Goal: Task Accomplishment & Management: Manage account settings

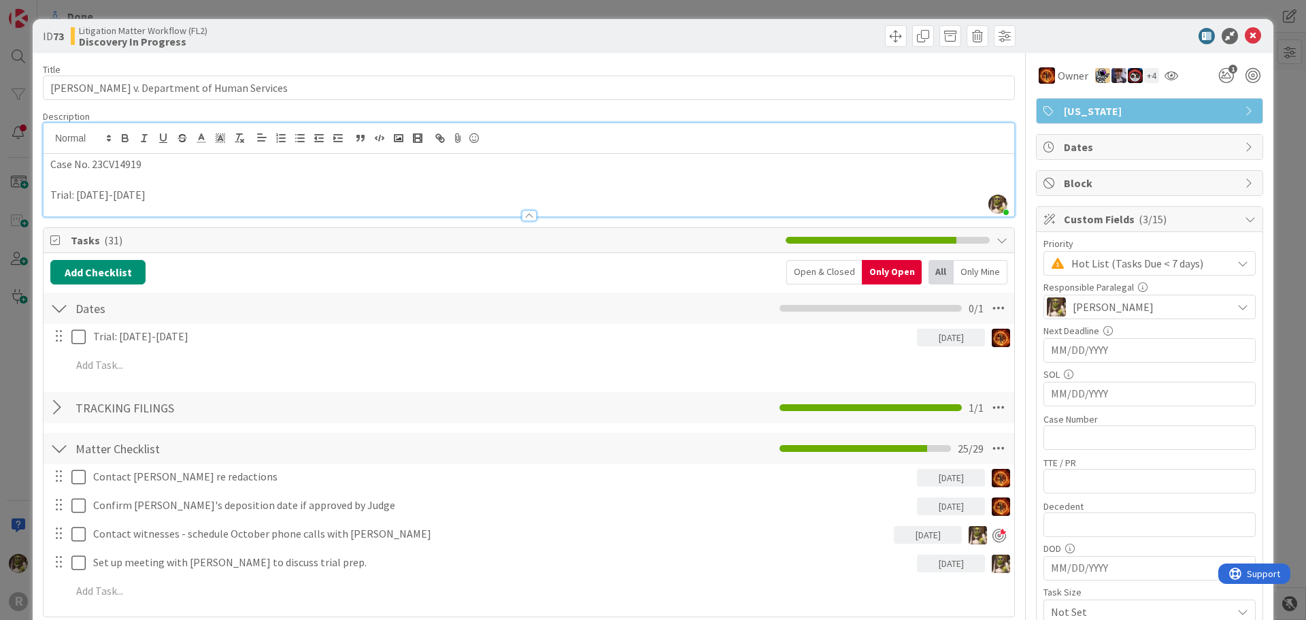
click at [1236, 27] on div "ID 73 Litigation Matter Workflow (FL2) Discovery In Progress" at bounding box center [653, 36] width 1241 height 34
click at [1246, 39] on icon at bounding box center [1253, 36] width 16 height 16
click at [1245, 31] on icon at bounding box center [1253, 36] width 16 height 16
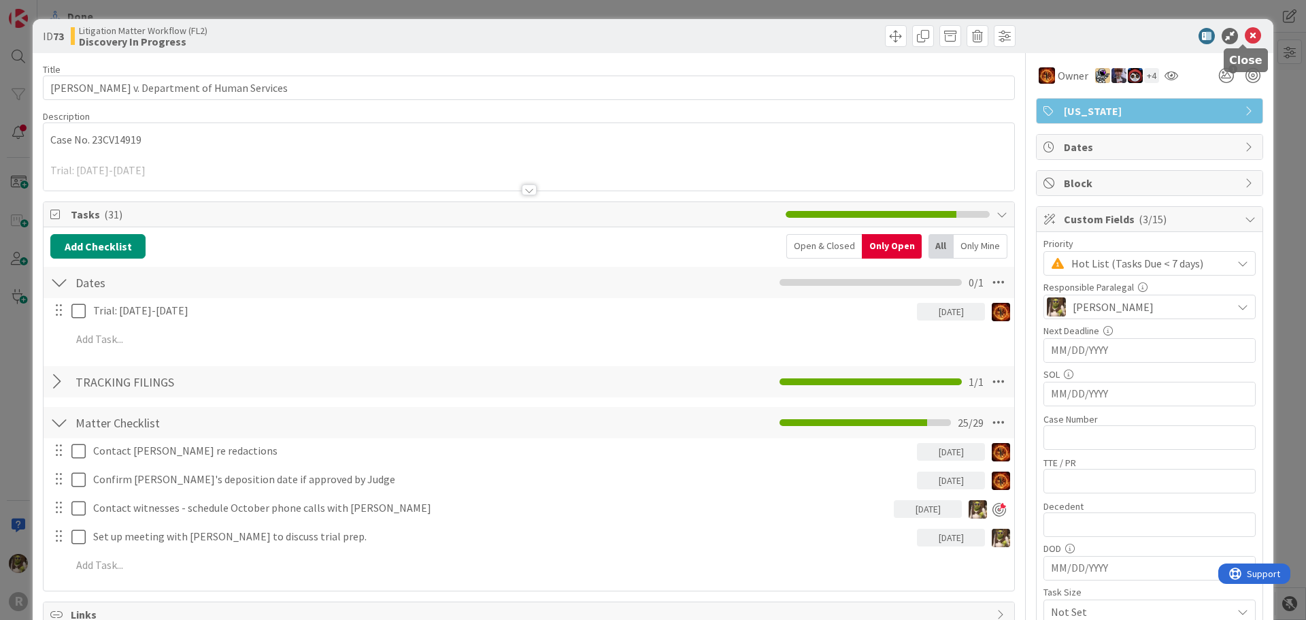
click at [1245, 37] on icon at bounding box center [1253, 36] width 16 height 16
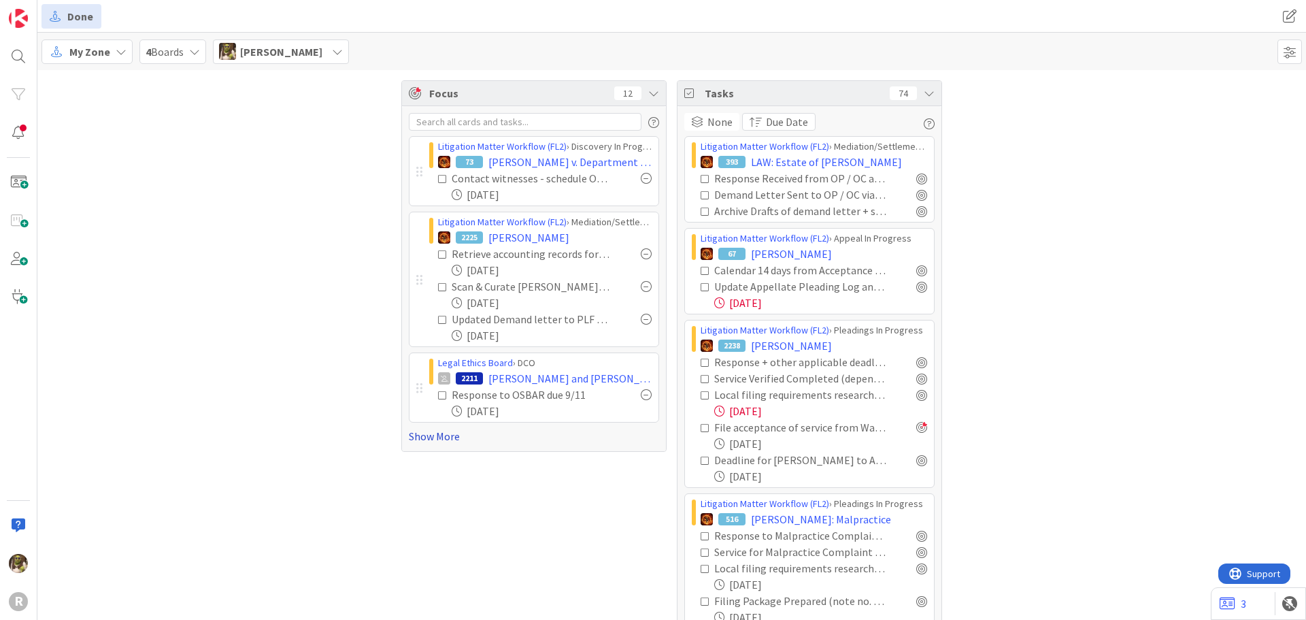
click at [444, 440] on link "Show More" at bounding box center [534, 436] width 250 height 16
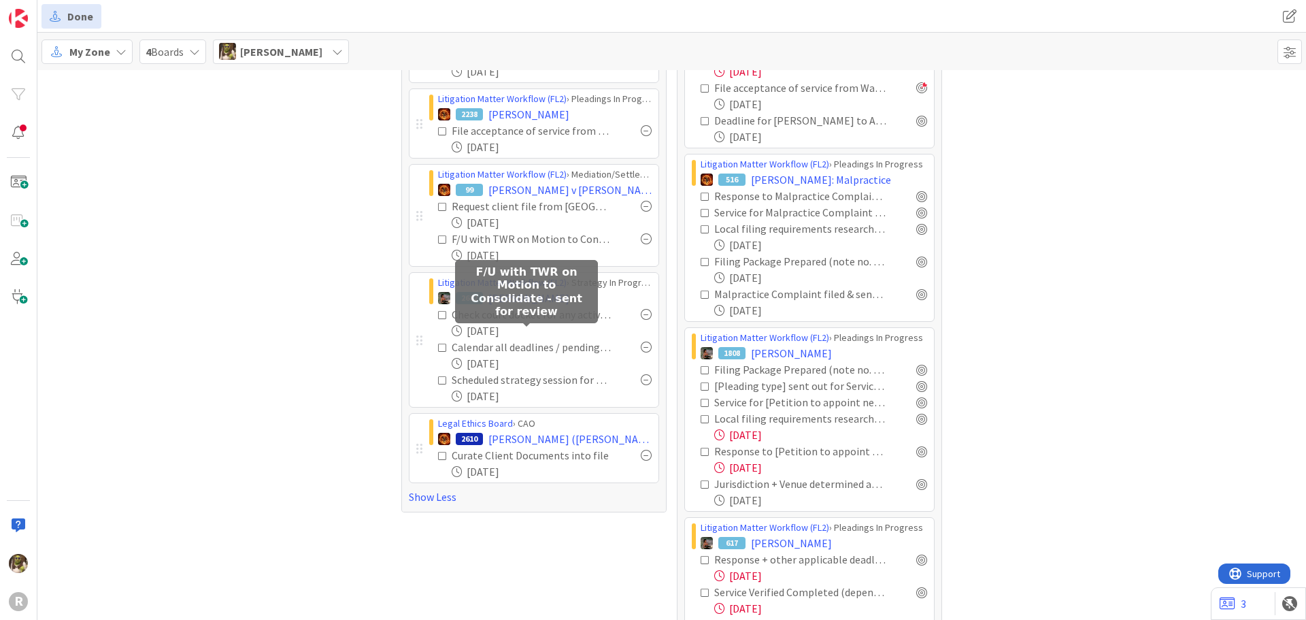
scroll to position [340, 0]
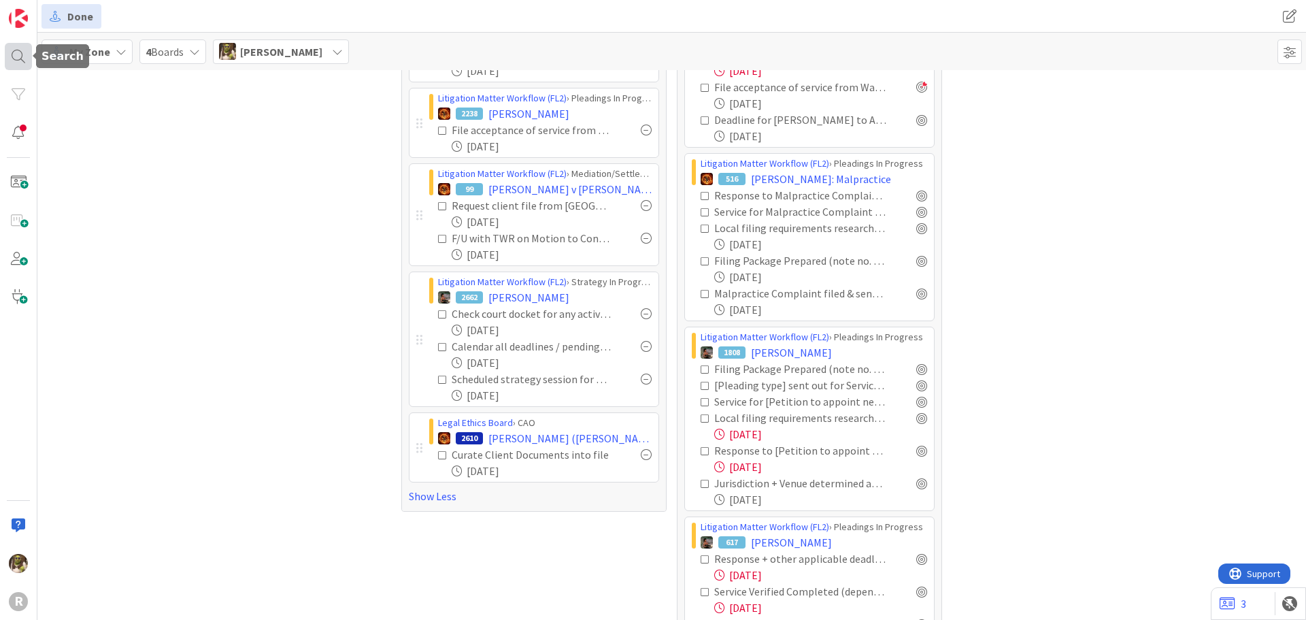
click at [22, 51] on div at bounding box center [18, 56] width 27 height 27
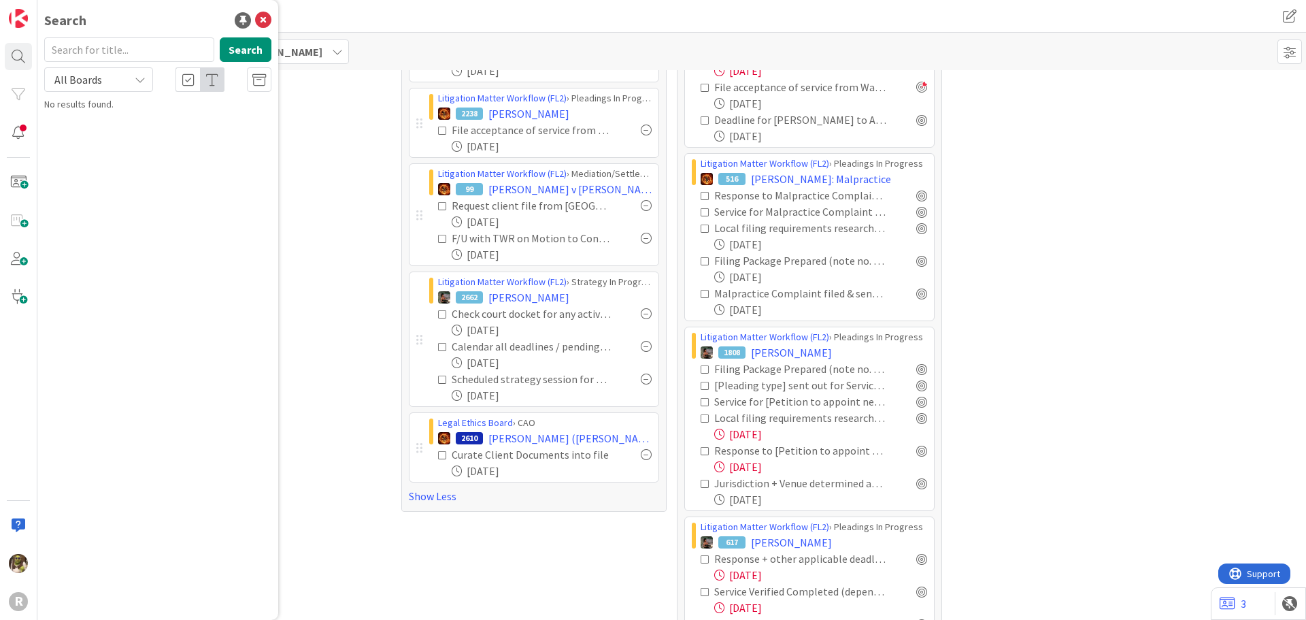
click at [310, 106] on div "Focus 12 Litigation Matter Workflow (FL2) › Discovery In Progress 73 Killen v. …" at bounding box center [671, 508] width 1269 height 1557
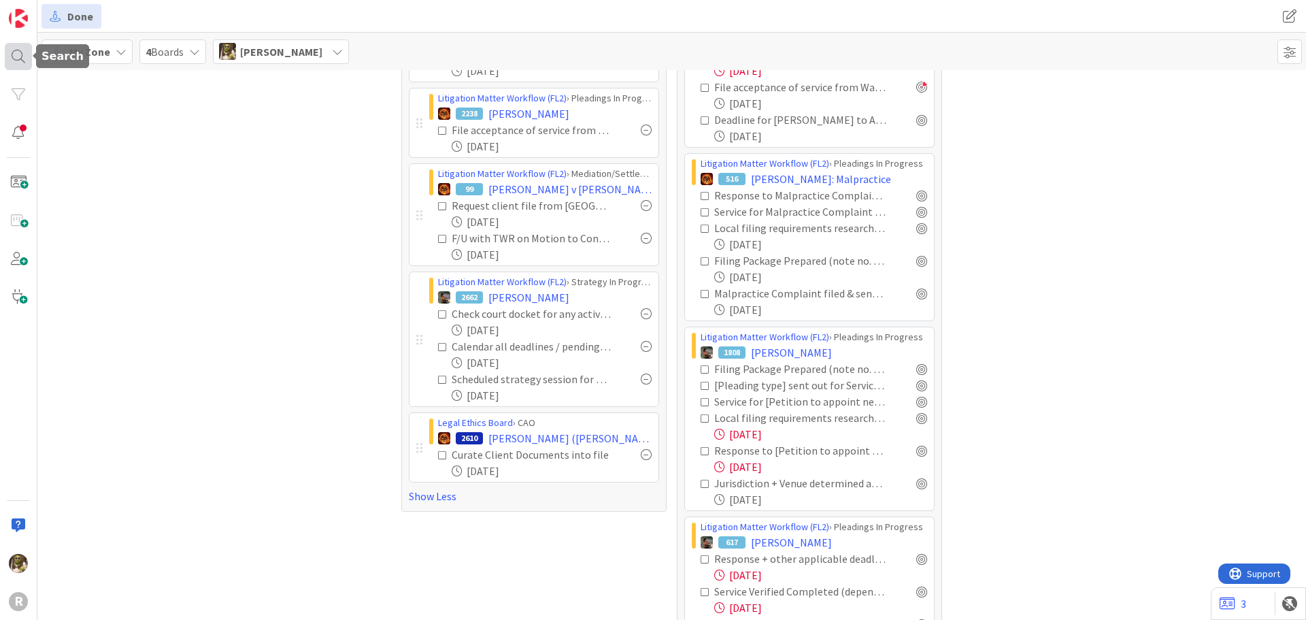
click at [29, 59] on div at bounding box center [18, 56] width 27 height 27
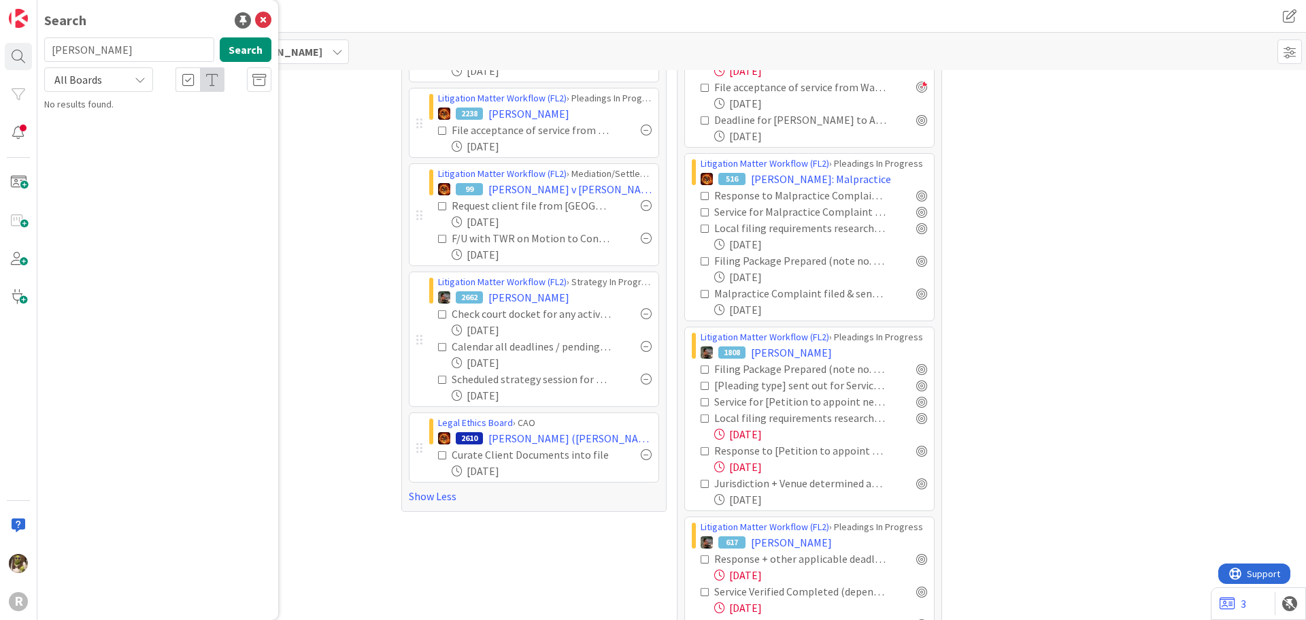
type input "ASBRIDGE"
click at [121, 108] on b "Litigation Matter Workflow (FL2) ›" at bounding box center [128, 106] width 131 height 10
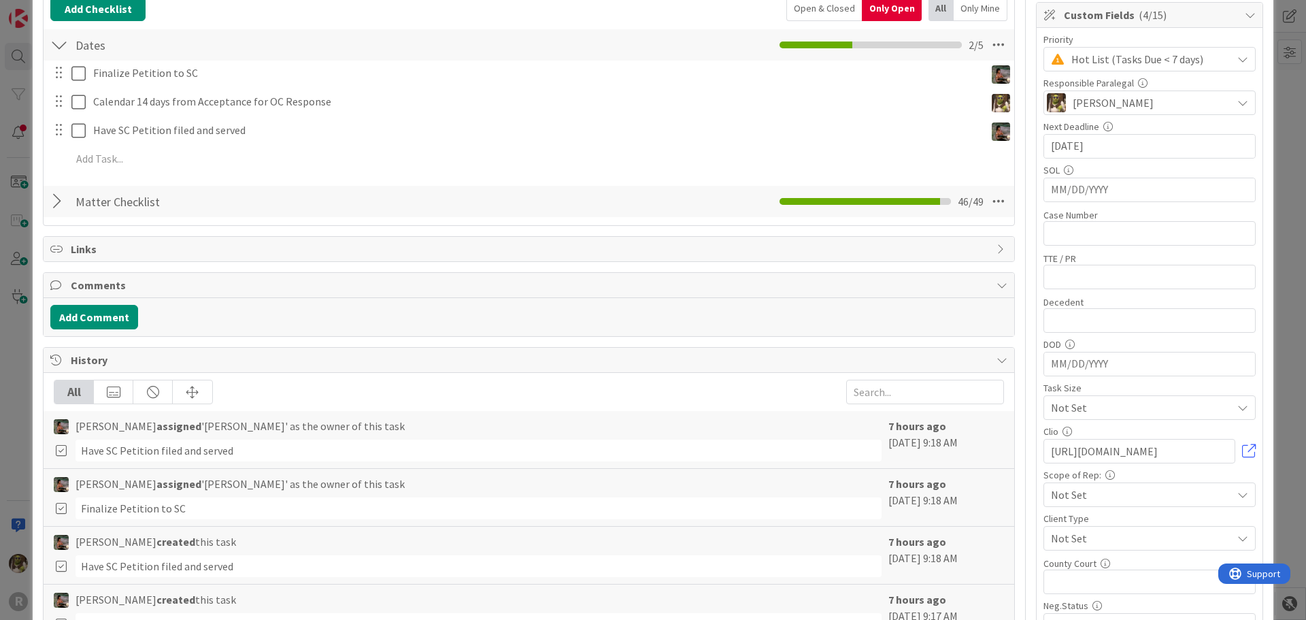
click at [64, 198] on div at bounding box center [59, 201] width 18 height 24
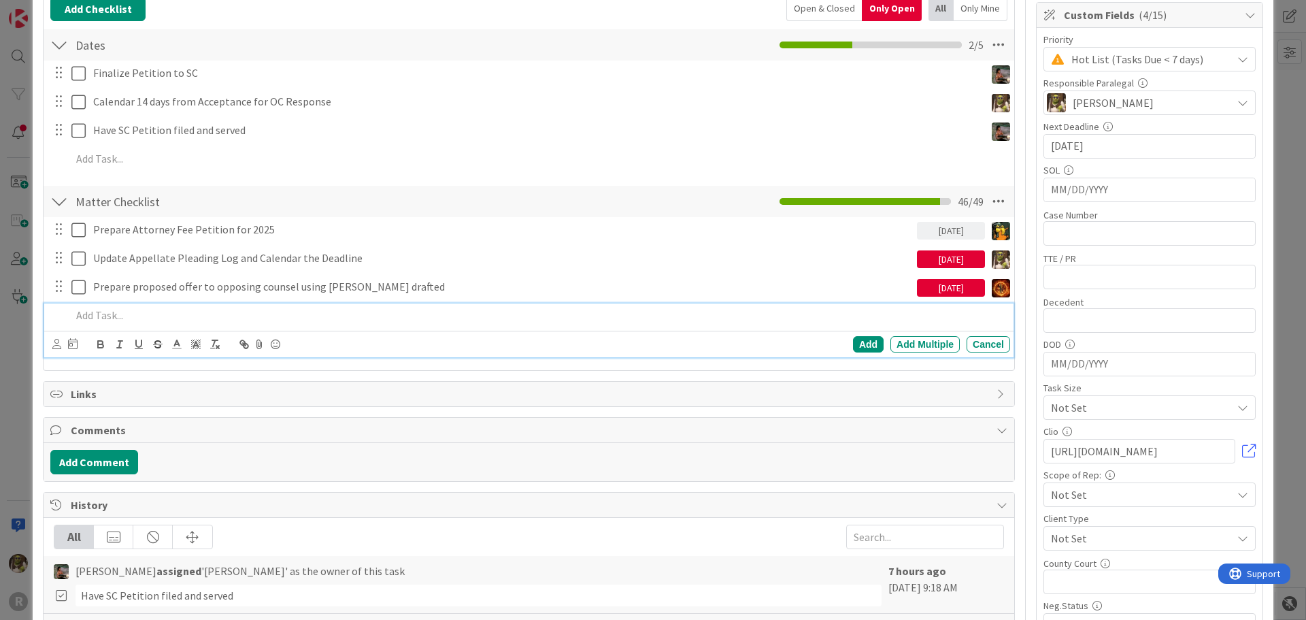
click at [90, 312] on p at bounding box center [538, 316] width 934 height 16
click at [54, 342] on icon at bounding box center [56, 344] width 9 height 10
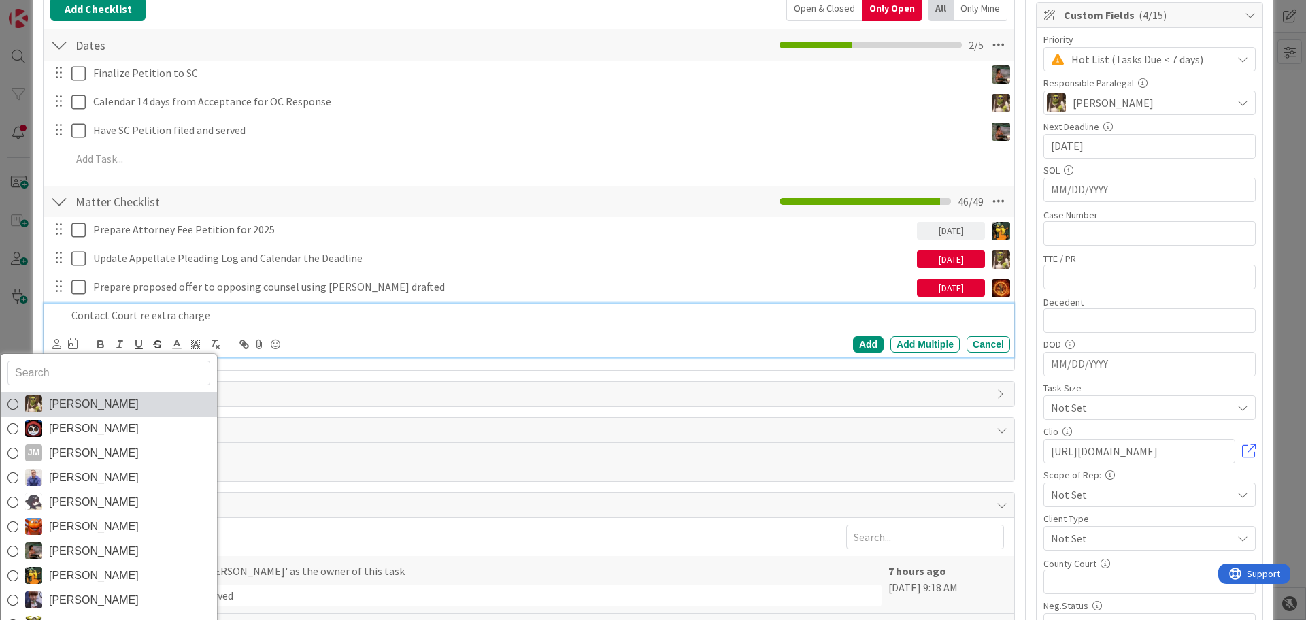
click at [105, 412] on span "[PERSON_NAME]" at bounding box center [94, 404] width 90 height 20
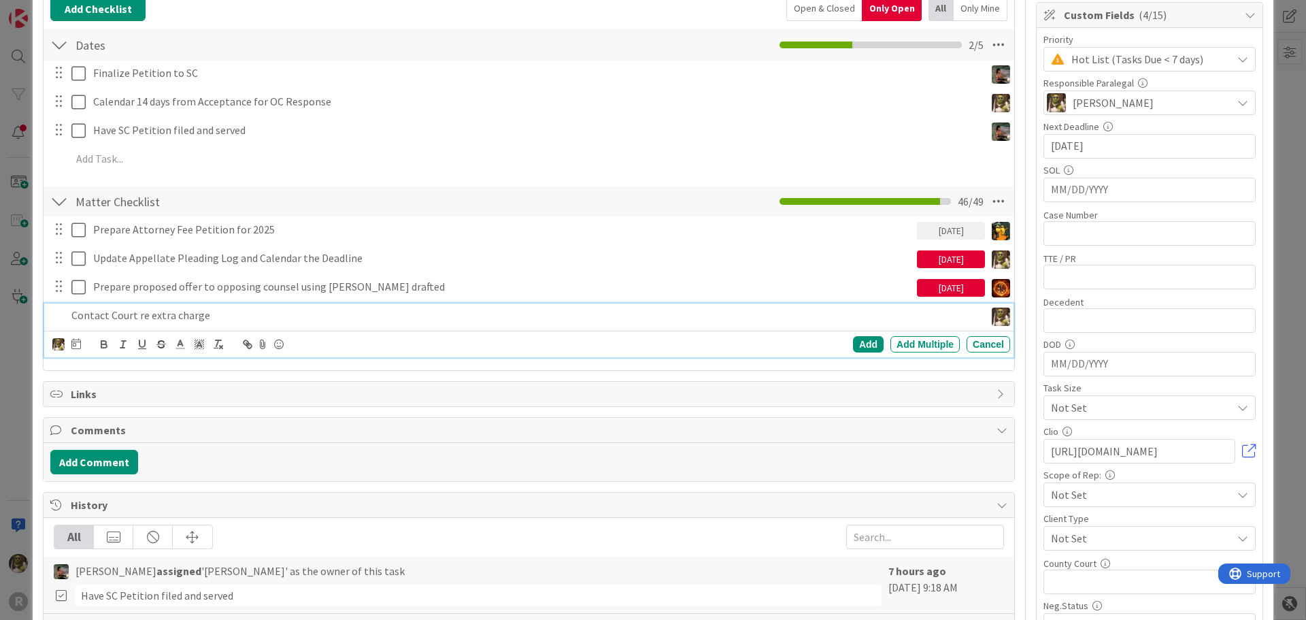
click at [172, 312] on p "Contact Court re extra charge" at bounding box center [525, 316] width 908 height 16
click at [79, 348] on icon at bounding box center [76, 343] width 10 height 11
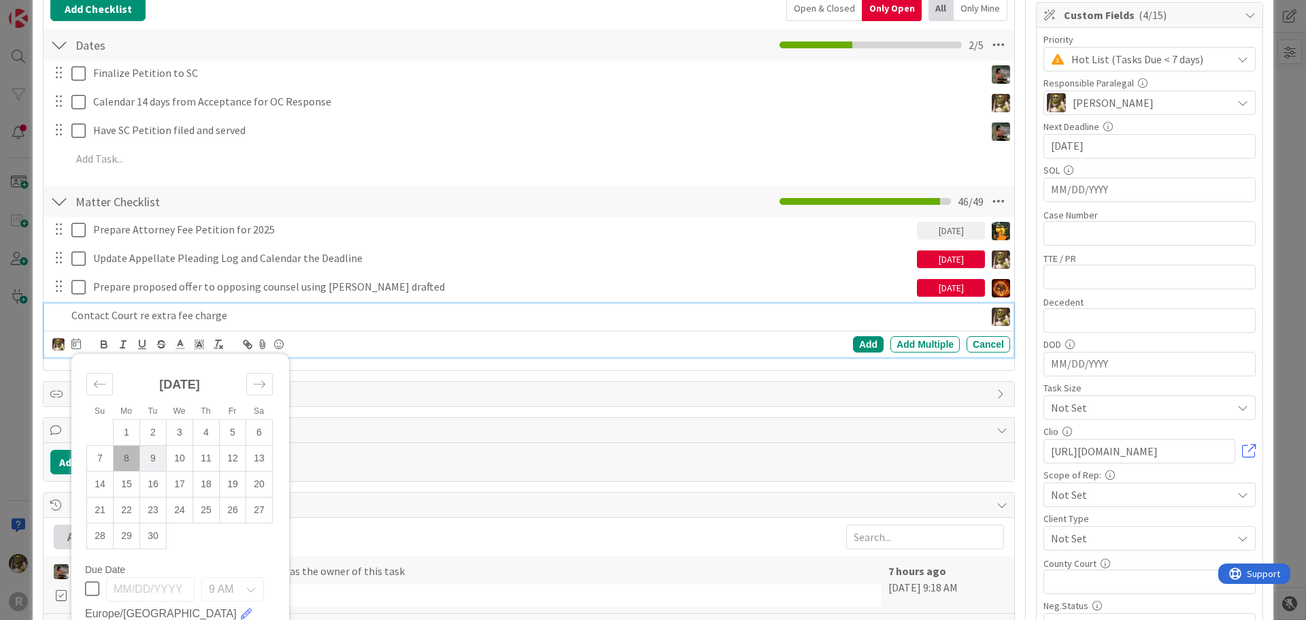
click at [161, 463] on td "9" at bounding box center [153, 458] width 27 height 26
click at [853, 346] on div "Add" at bounding box center [868, 344] width 31 height 16
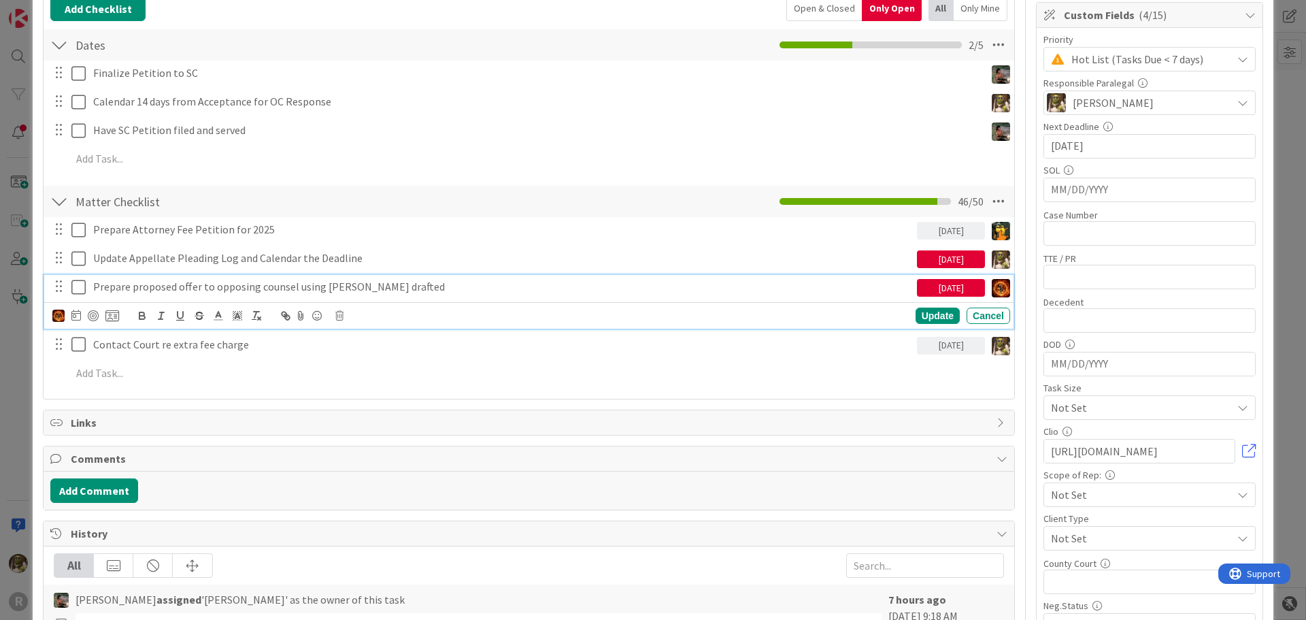
click at [285, 296] on div "Prepare proposed offer to opposing counsel using shell Stacey drafted" at bounding box center [502, 287] width 829 height 24
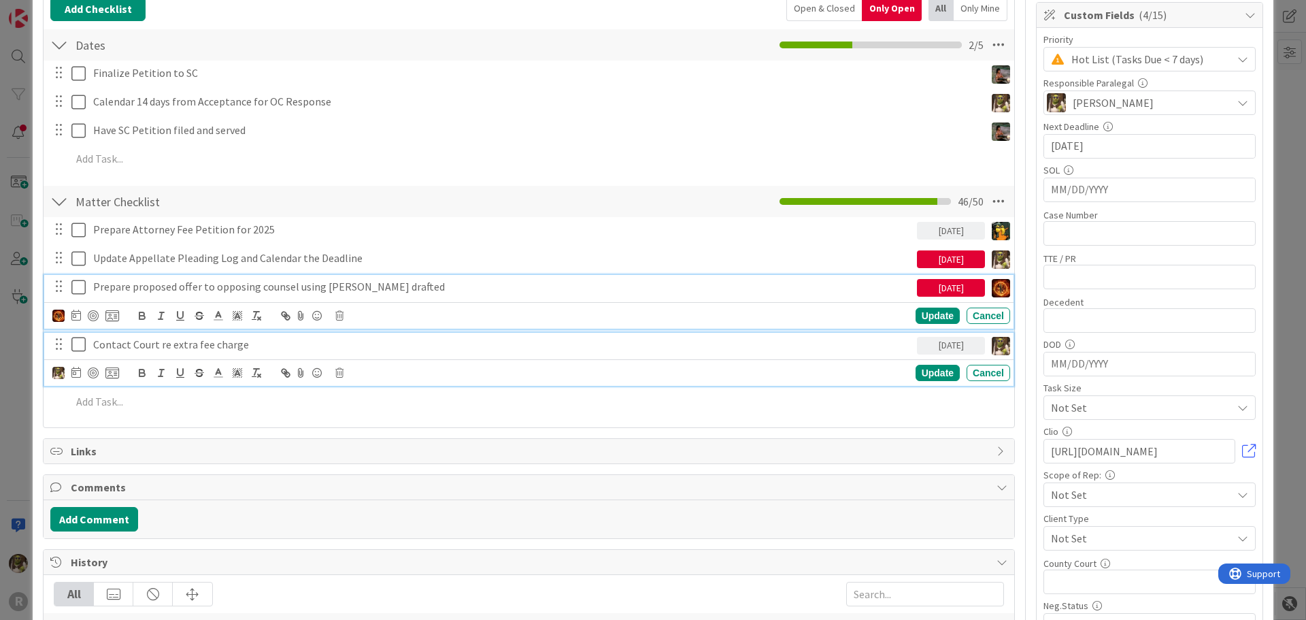
click at [176, 344] on p "Contact Court re extra fee charge" at bounding box center [502, 345] width 819 height 16
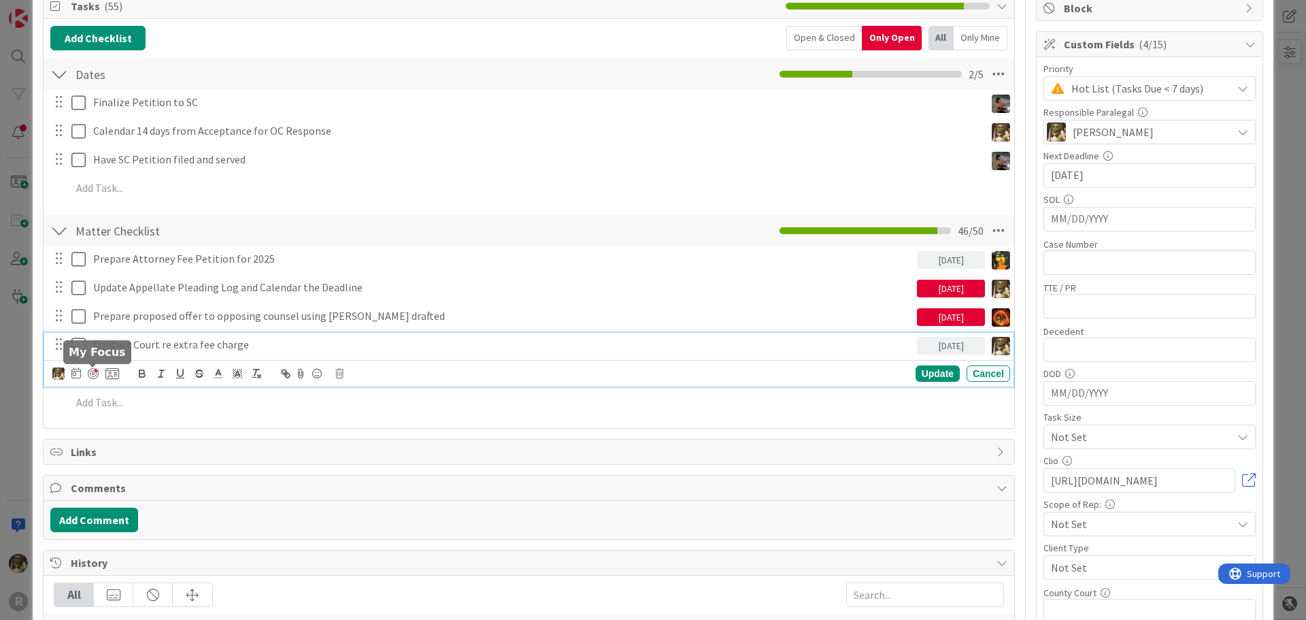
click at [95, 369] on div at bounding box center [93, 373] width 11 height 11
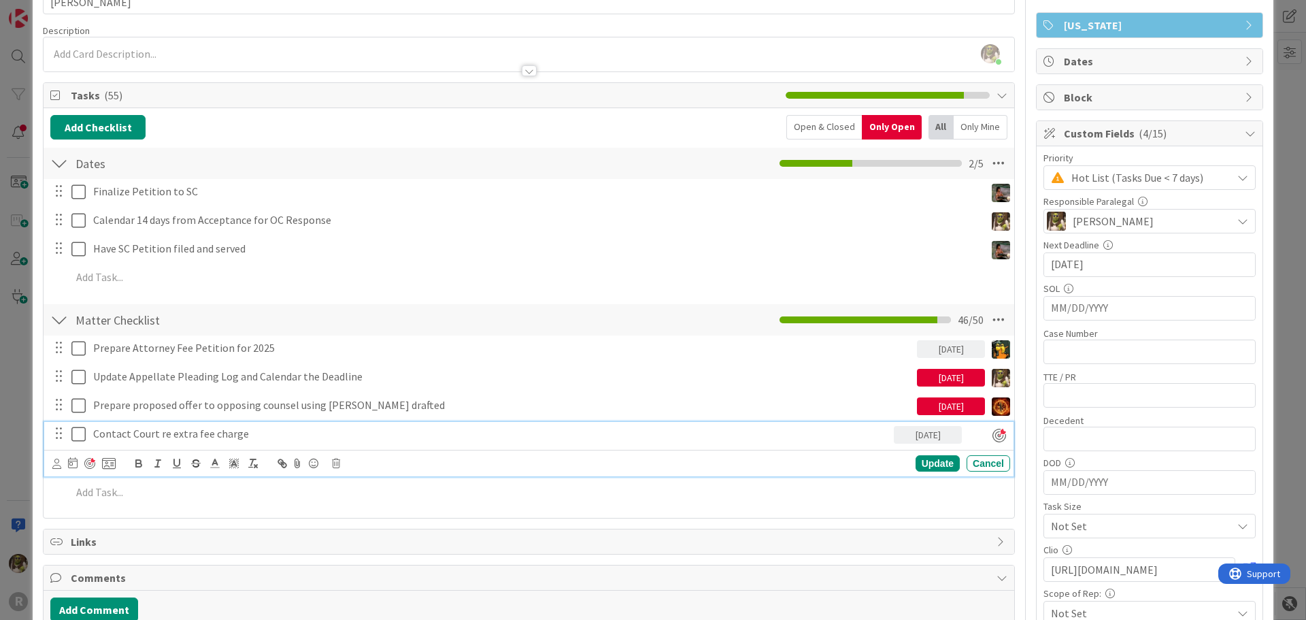
scroll to position [0, 0]
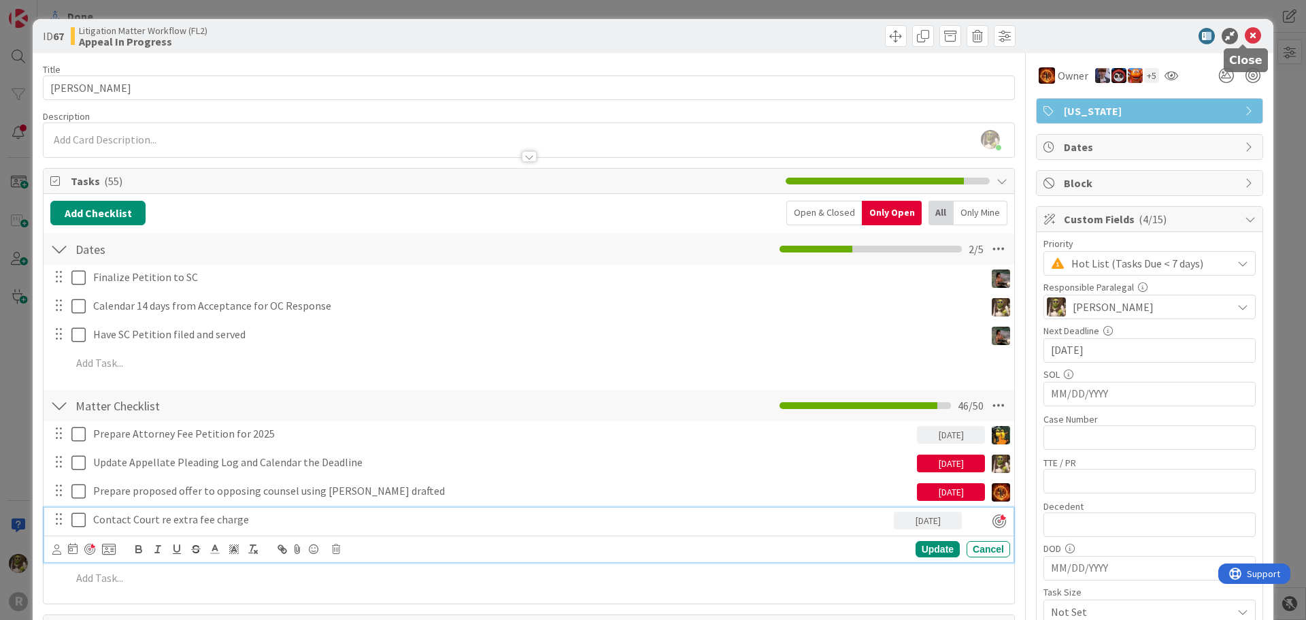
click at [1247, 39] on icon at bounding box center [1253, 36] width 16 height 16
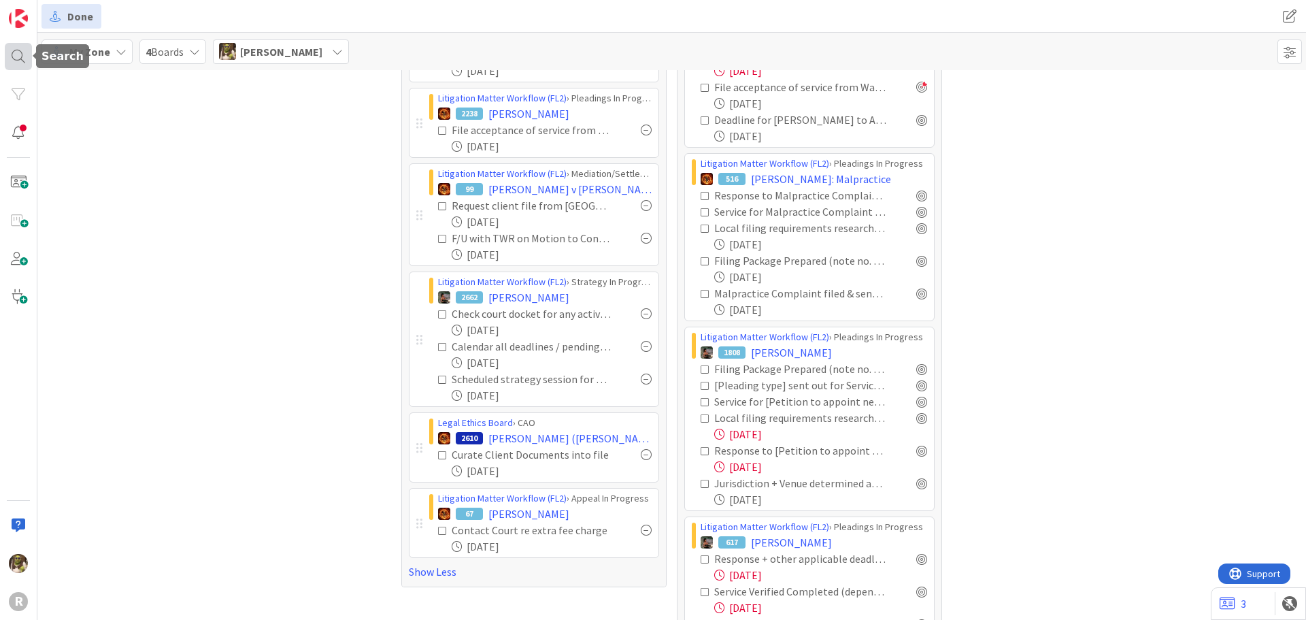
click at [24, 54] on div at bounding box center [18, 56] width 27 height 27
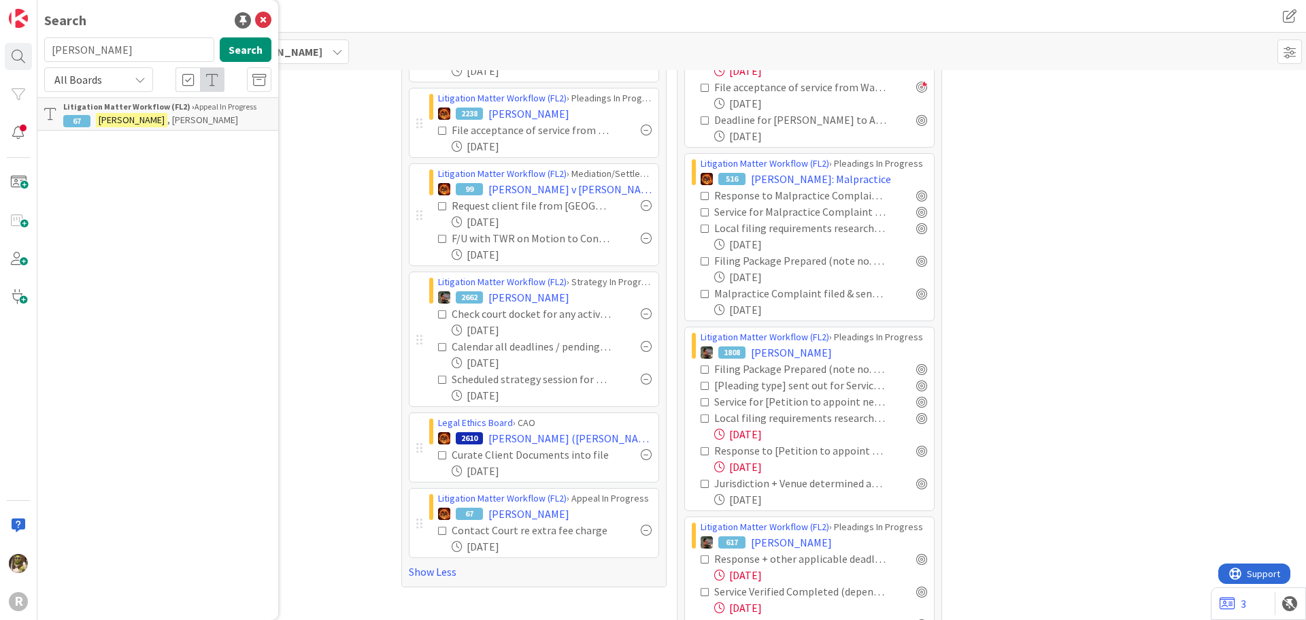
drag, startPoint x: 110, startPoint y: 52, endPoint x: 39, endPoint y: 63, distance: 71.7
click at [39, 63] on div "ASBRIDGE Search" at bounding box center [158, 52] width 244 height 30
type input "precise"
click at [120, 107] on b "Litigation Matter Workflow (FL2) ›" at bounding box center [128, 106] width 131 height 10
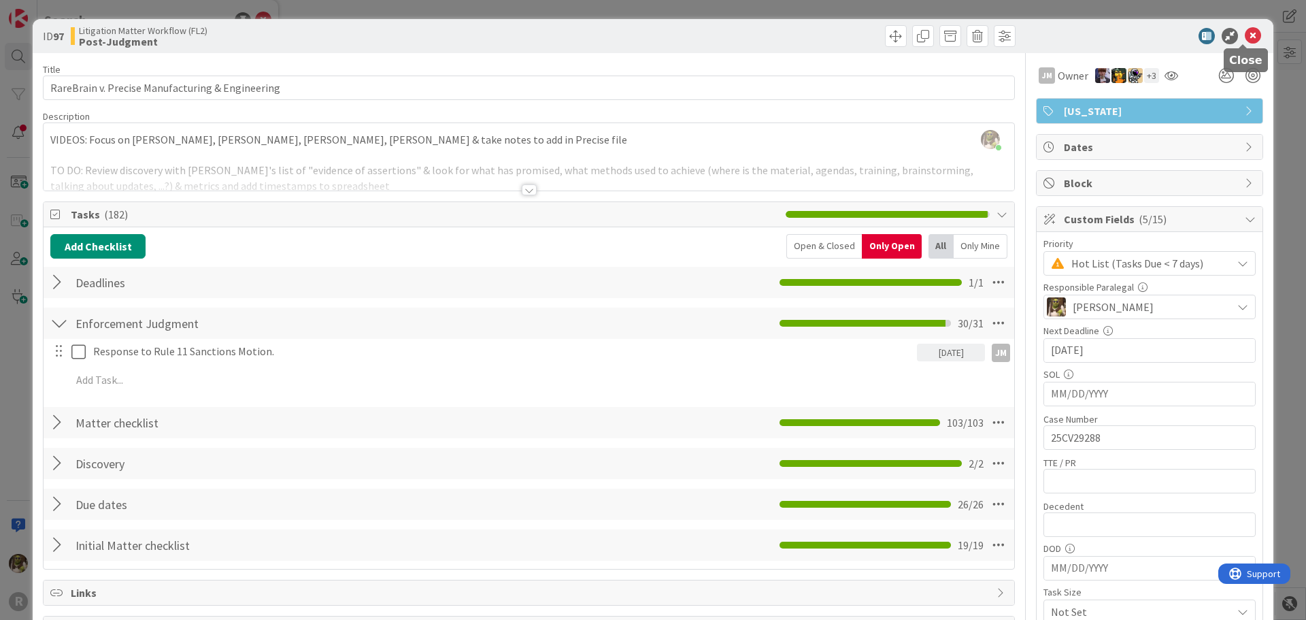
click at [1245, 33] on icon at bounding box center [1253, 36] width 16 height 16
